Goal: Task Accomplishment & Management: Manage account settings

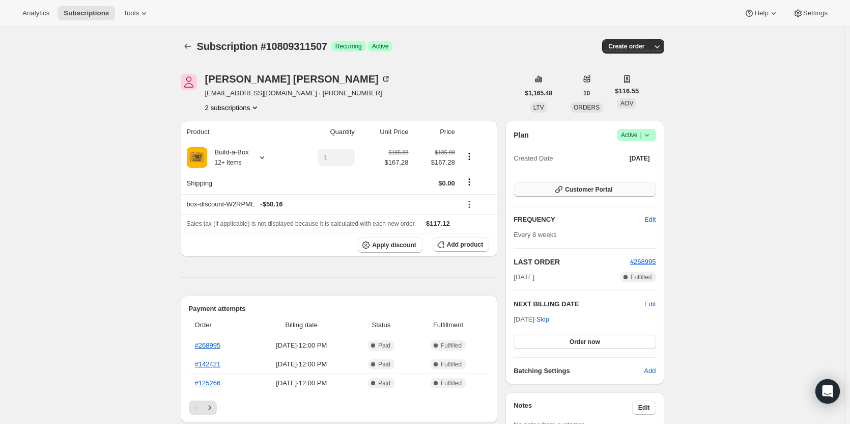
click at [631, 189] on button "Customer Portal" at bounding box center [585, 189] width 142 height 14
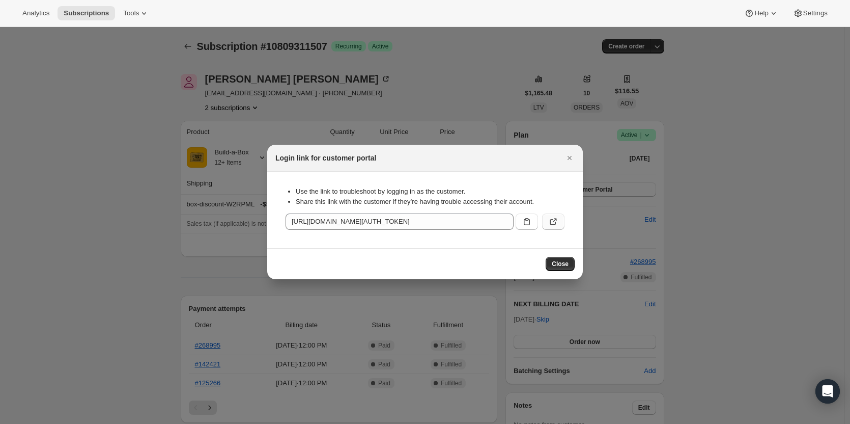
click at [552, 220] on icon ":rc3:" at bounding box center [553, 221] width 10 height 10
click at [69, 119] on div at bounding box center [425, 212] width 850 height 424
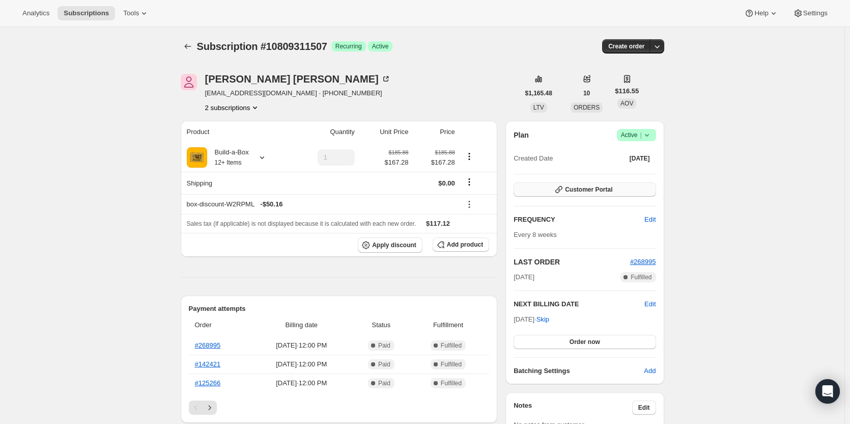
click at [592, 189] on span "Customer Portal" at bounding box center [588, 189] width 47 height 8
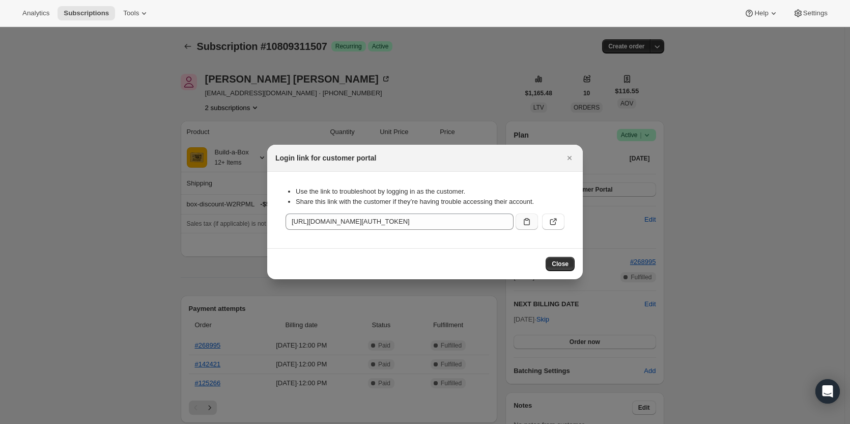
click at [520, 221] on button ":rc3:" at bounding box center [527, 221] width 22 height 16
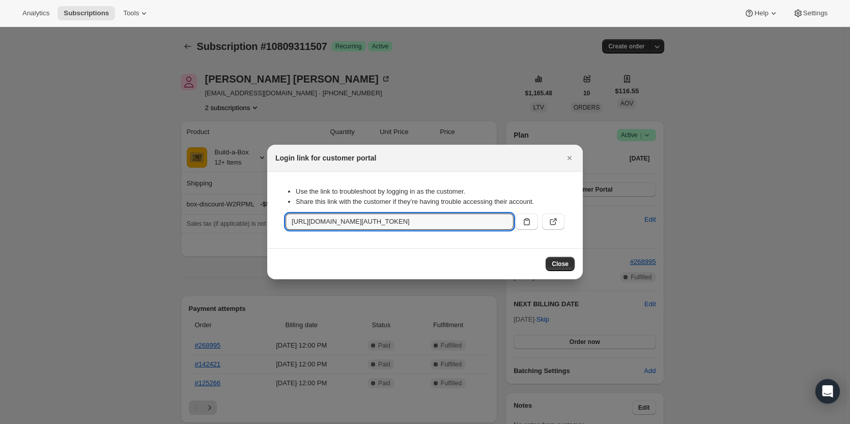
click at [142, 129] on div at bounding box center [425, 212] width 850 height 424
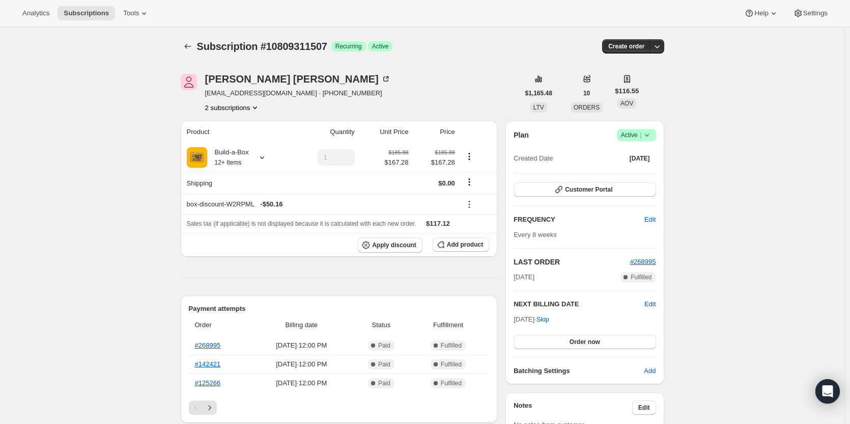
click at [236, 108] on button "2 subscriptions" at bounding box center [232, 107] width 55 height 10
click at [244, 141] on span "15191048467" at bounding box center [235, 144] width 71 height 10
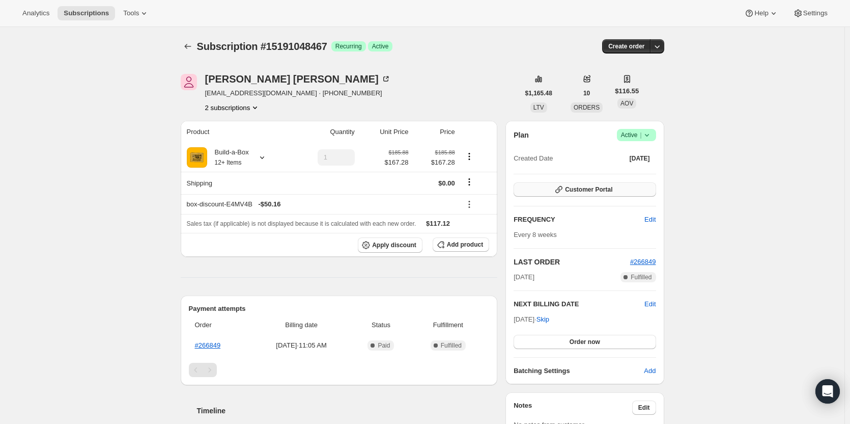
click at [605, 196] on button "Customer Portal" at bounding box center [585, 189] width 142 height 14
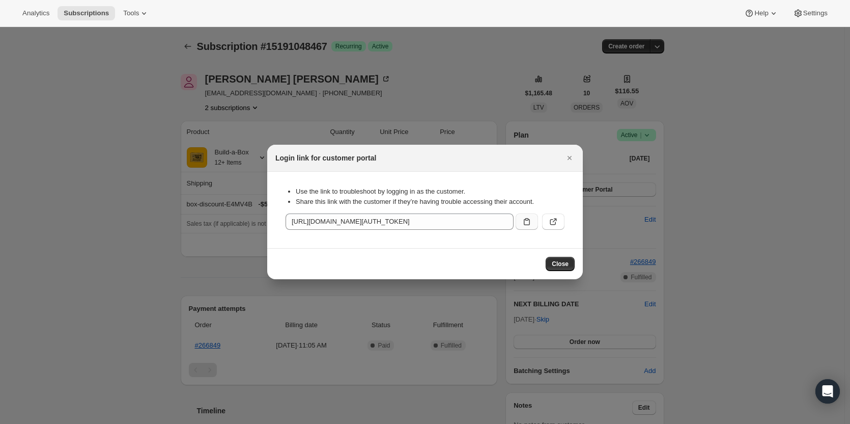
click at [527, 224] on icon ":rfg:" at bounding box center [527, 221] width 10 height 10
click at [573, 160] on icon "Close" at bounding box center [570, 158] width 10 height 10
